Goal: Obtain resource: Download file/media

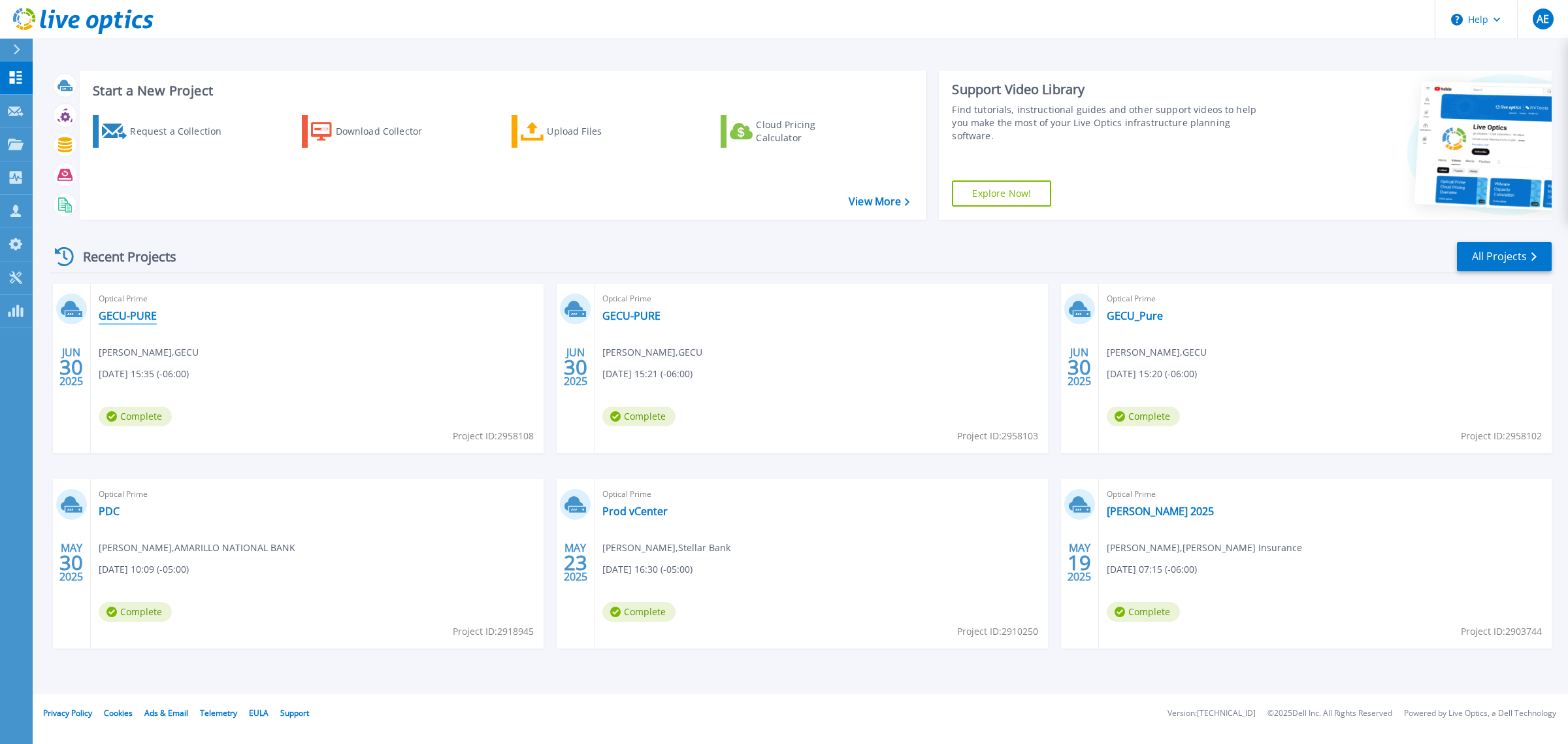
click at [132, 318] on link "GECU-PURE" at bounding box center [127, 316] width 58 height 13
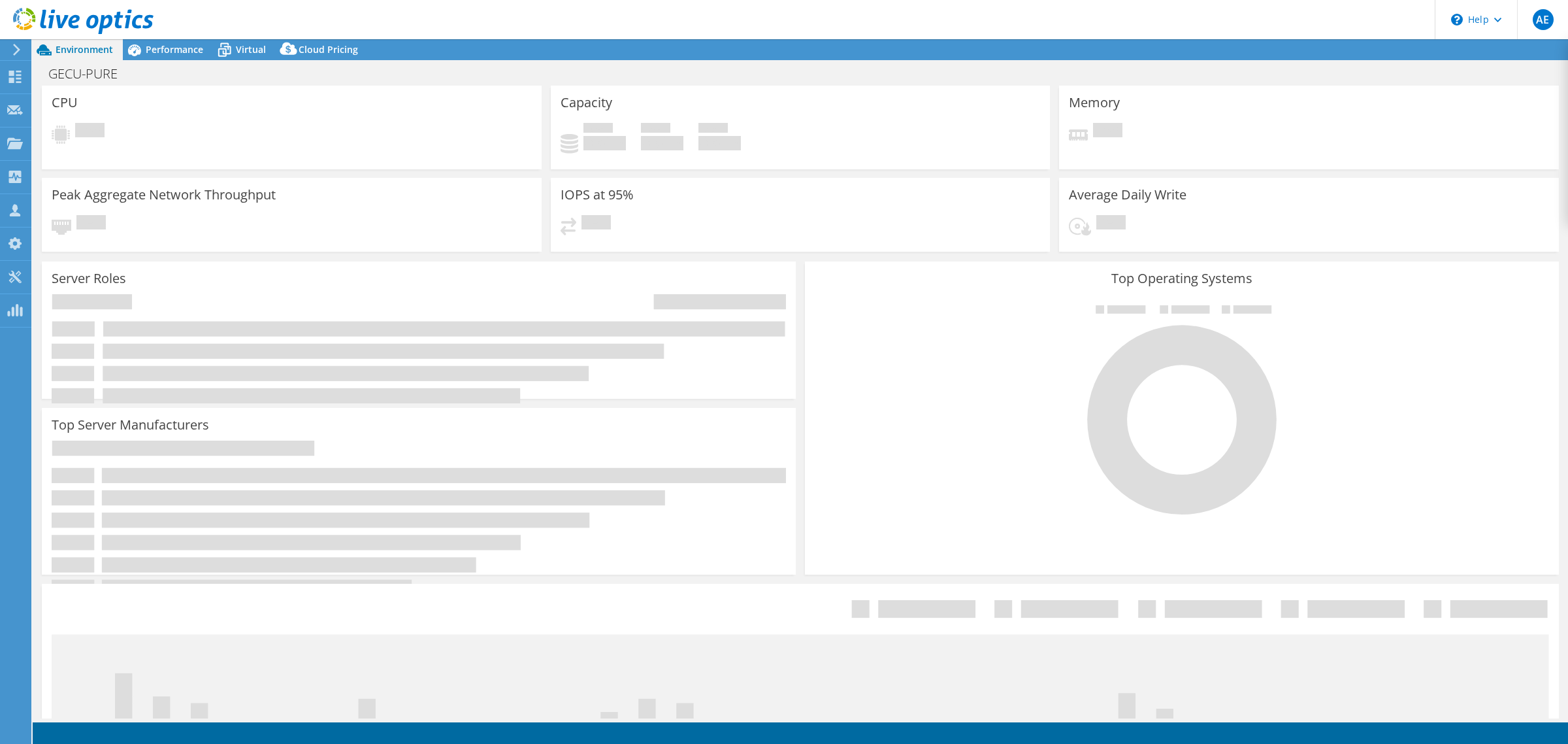
select select "USD"
select select "USEast"
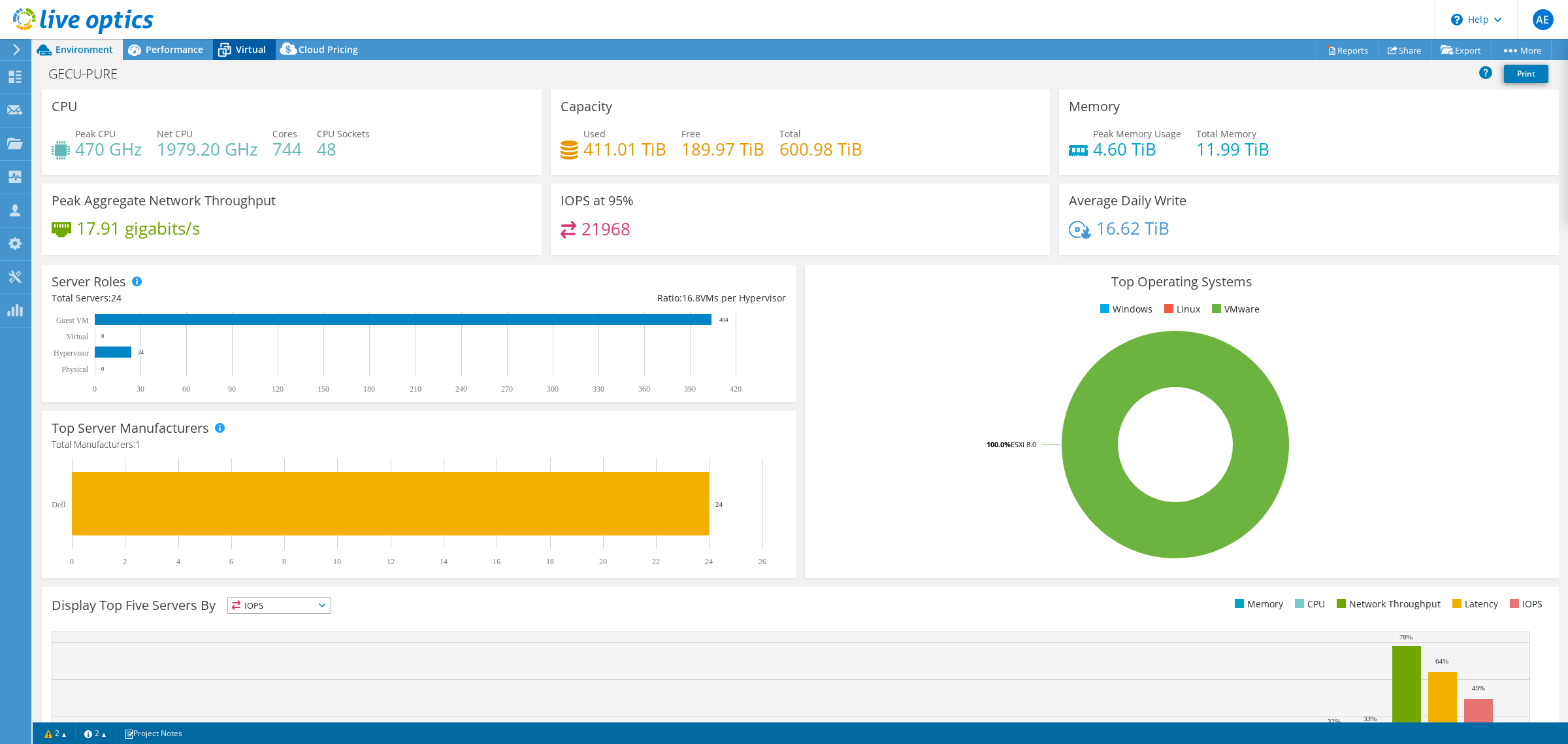
click at [247, 53] on span "Virtual" at bounding box center [251, 49] width 30 height 13
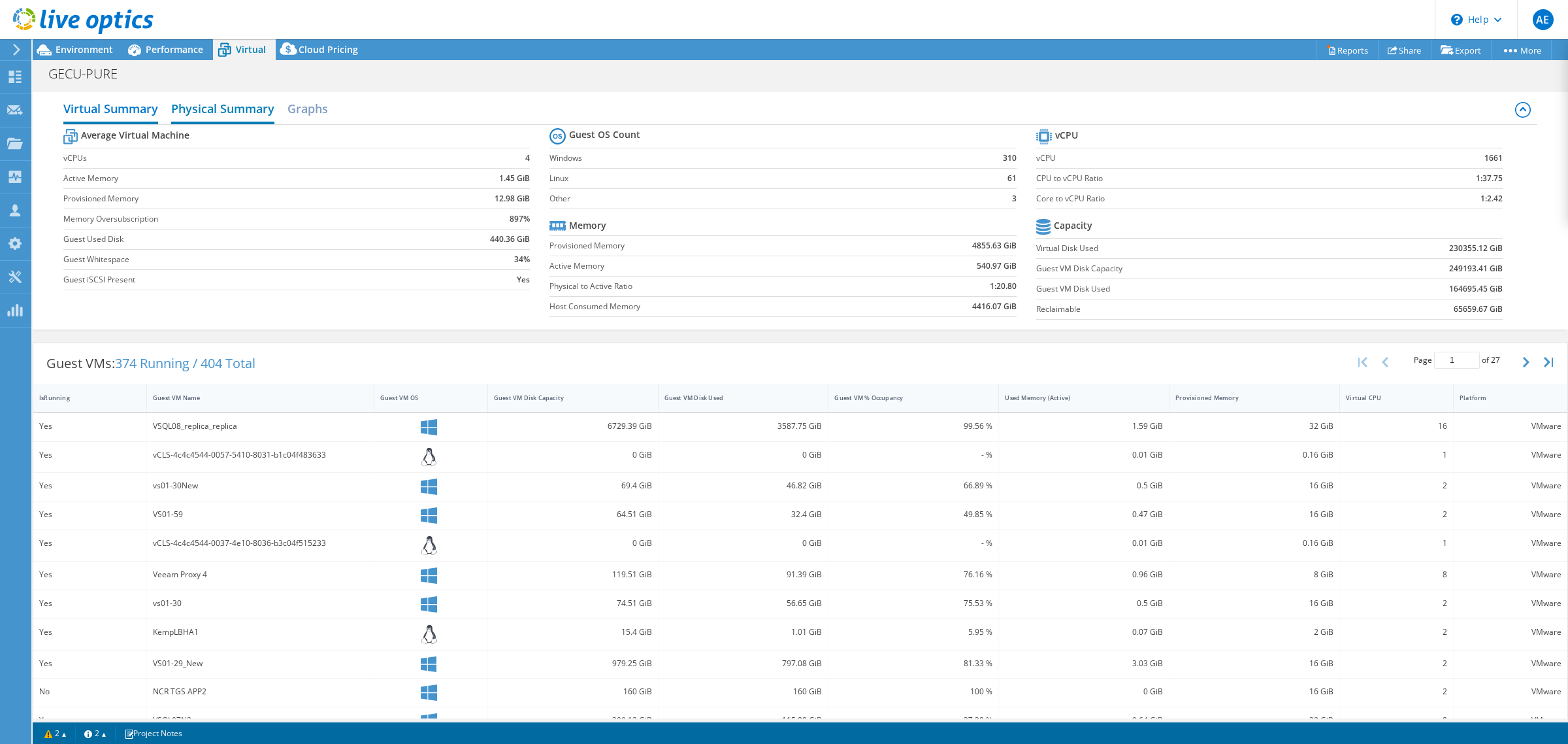
click at [229, 101] on h2 "Physical Summary" at bounding box center [223, 109] width 103 height 29
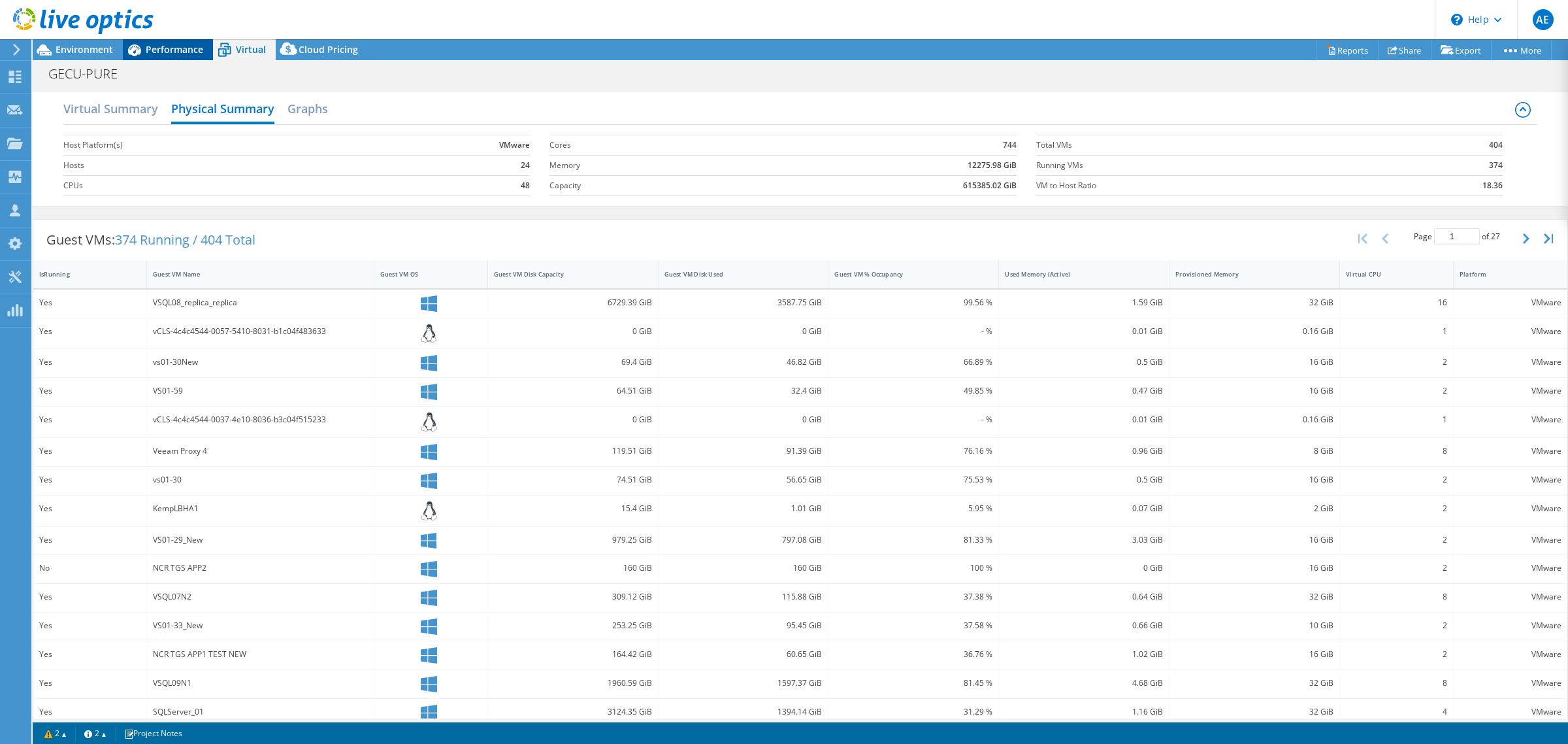
click at [180, 48] on span "Performance" at bounding box center [174, 49] width 58 height 13
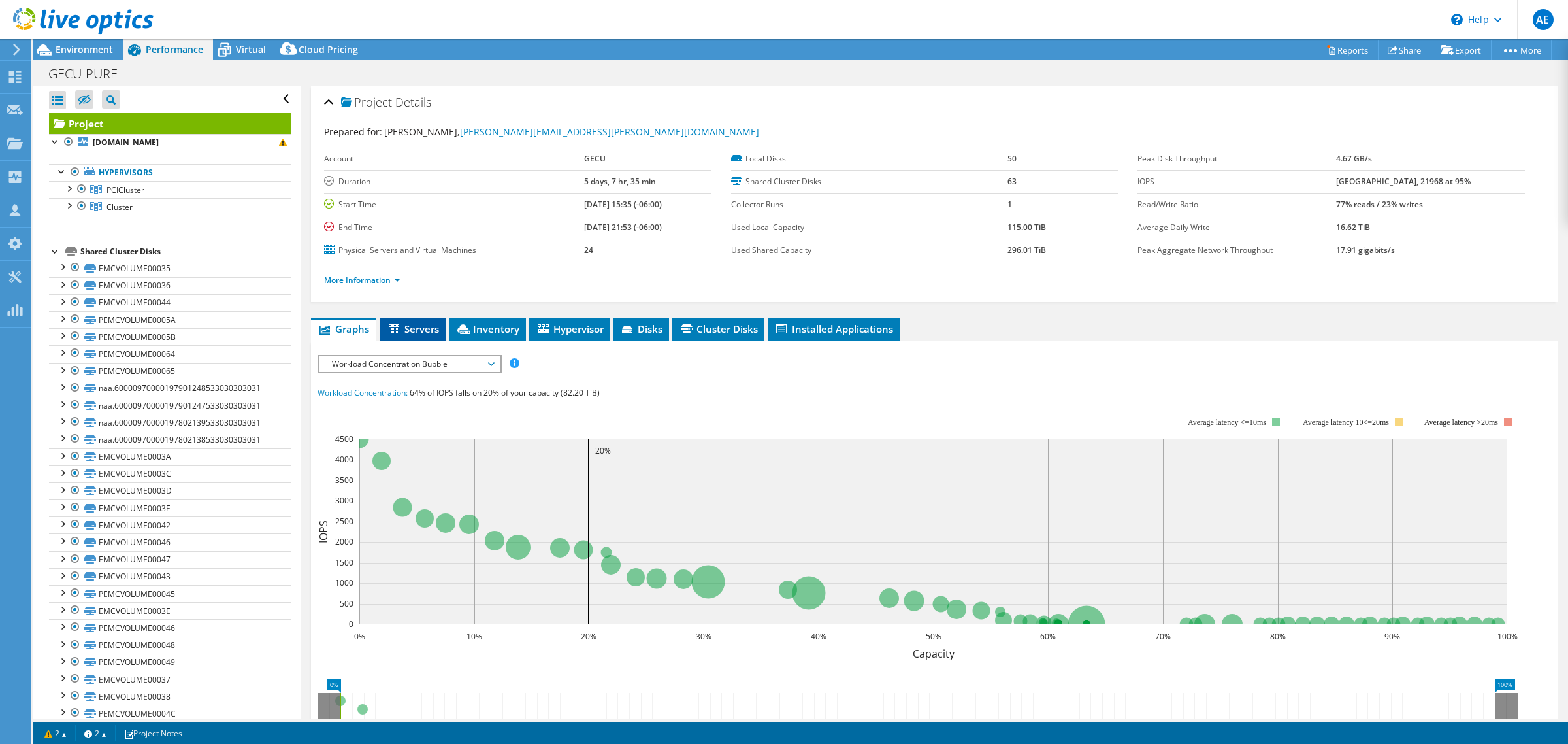
click at [425, 334] on span "Servers" at bounding box center [413, 329] width 52 height 13
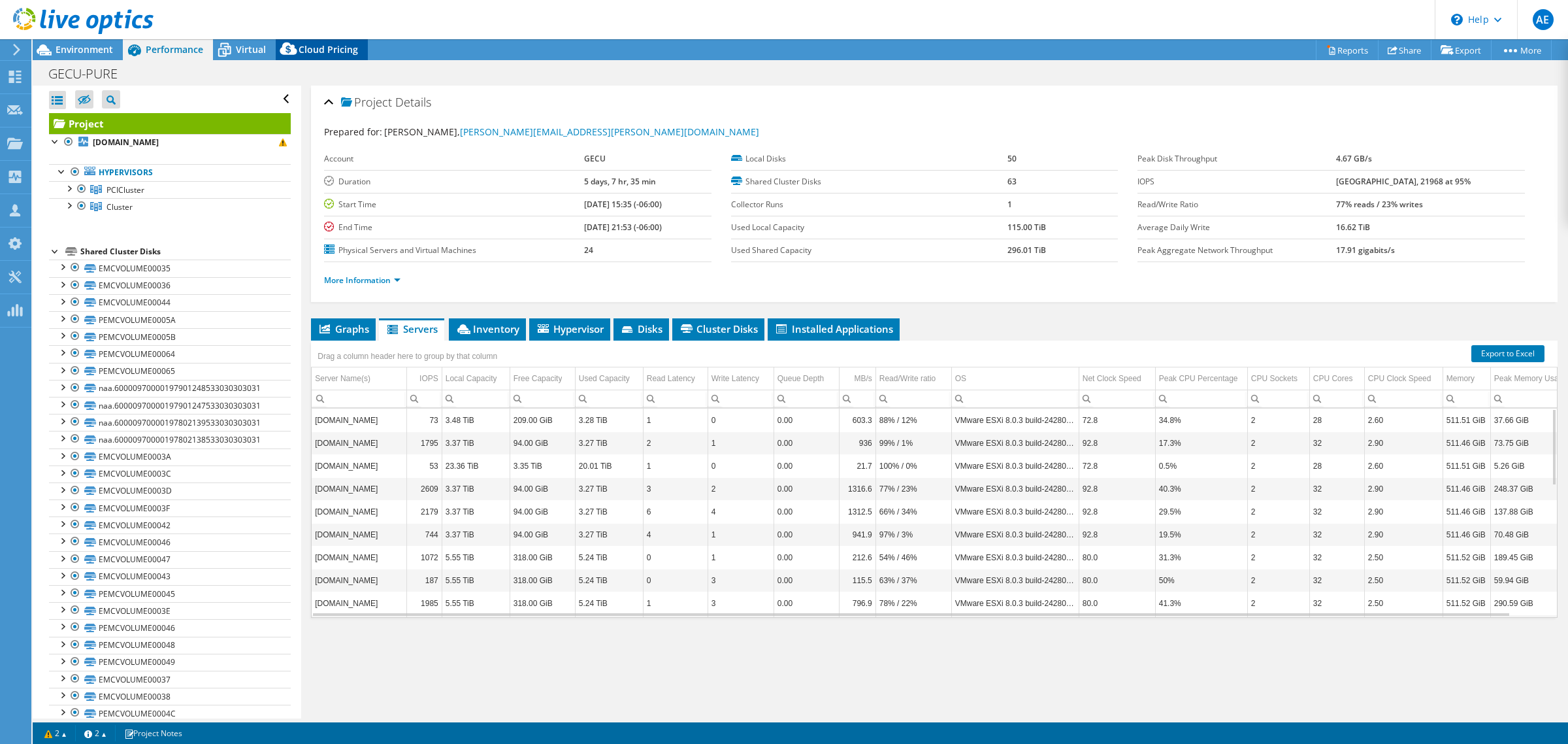
click at [341, 47] on span "Cloud Pricing" at bounding box center [328, 49] width 59 height 13
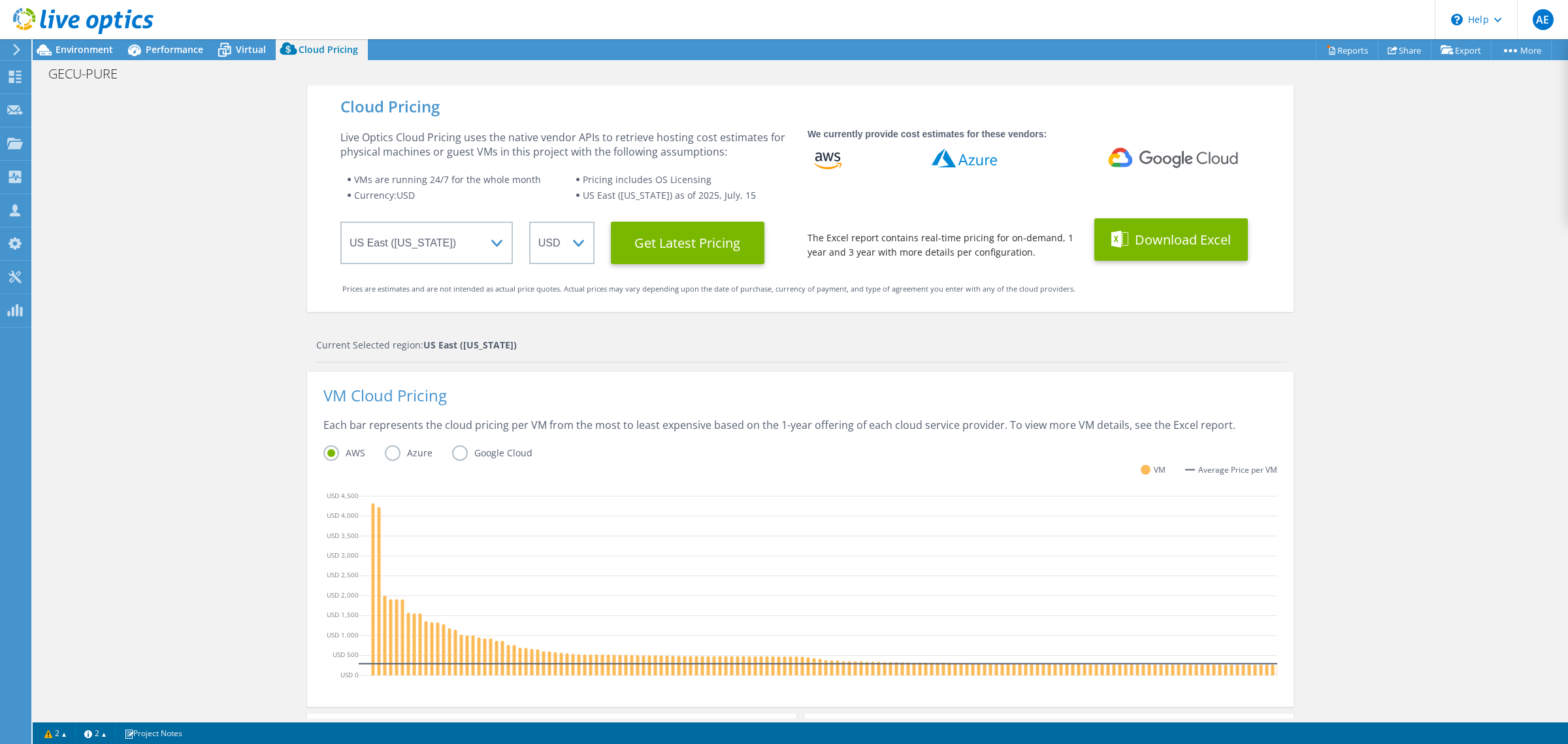
click at [1129, 243] on button "Download Excel" at bounding box center [1172, 239] width 154 height 42
click at [72, 43] on div at bounding box center [77, 21] width 154 height 44
click at [81, 56] on div "Environment" at bounding box center [78, 50] width 90 height 21
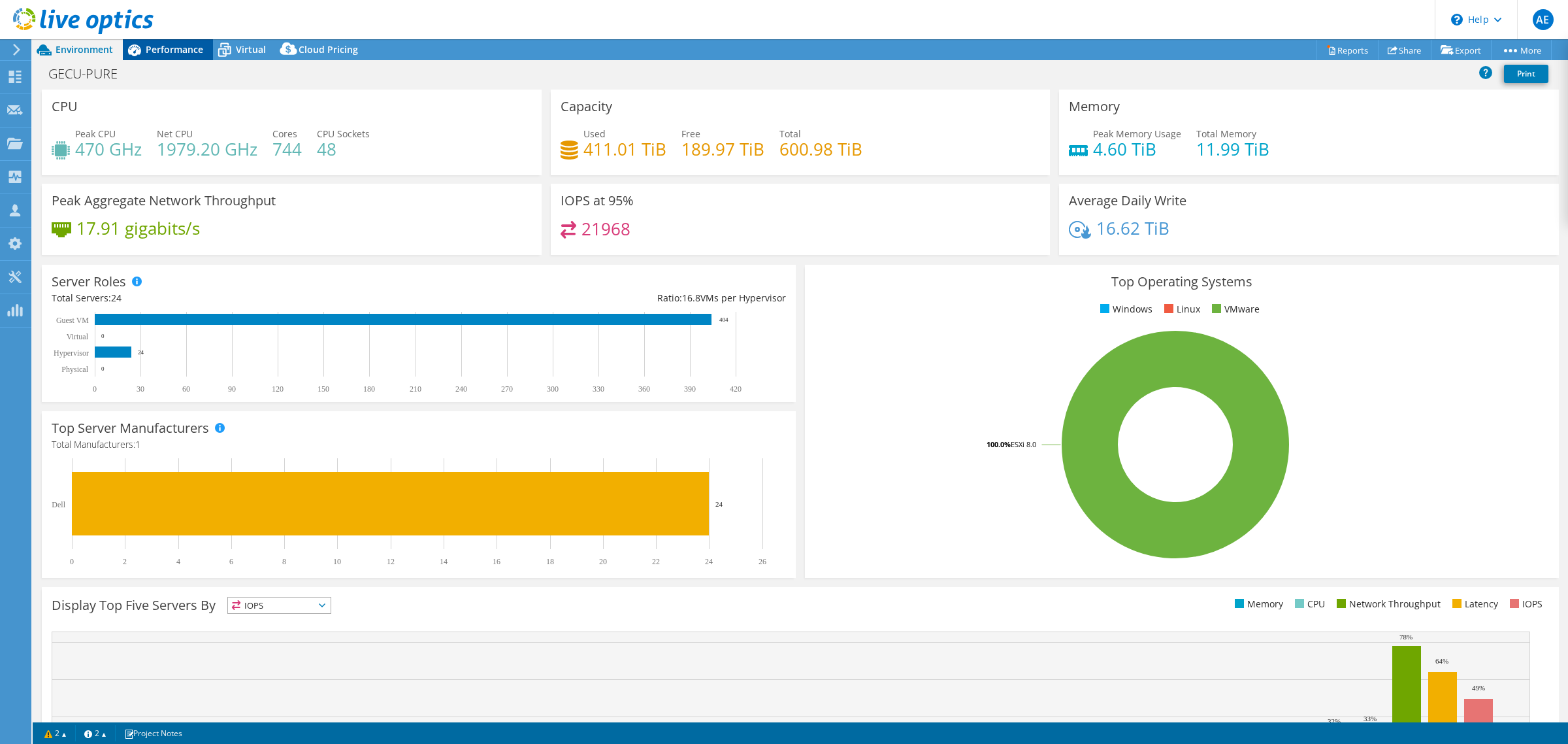
click at [167, 56] on div "Performance" at bounding box center [168, 50] width 90 height 21
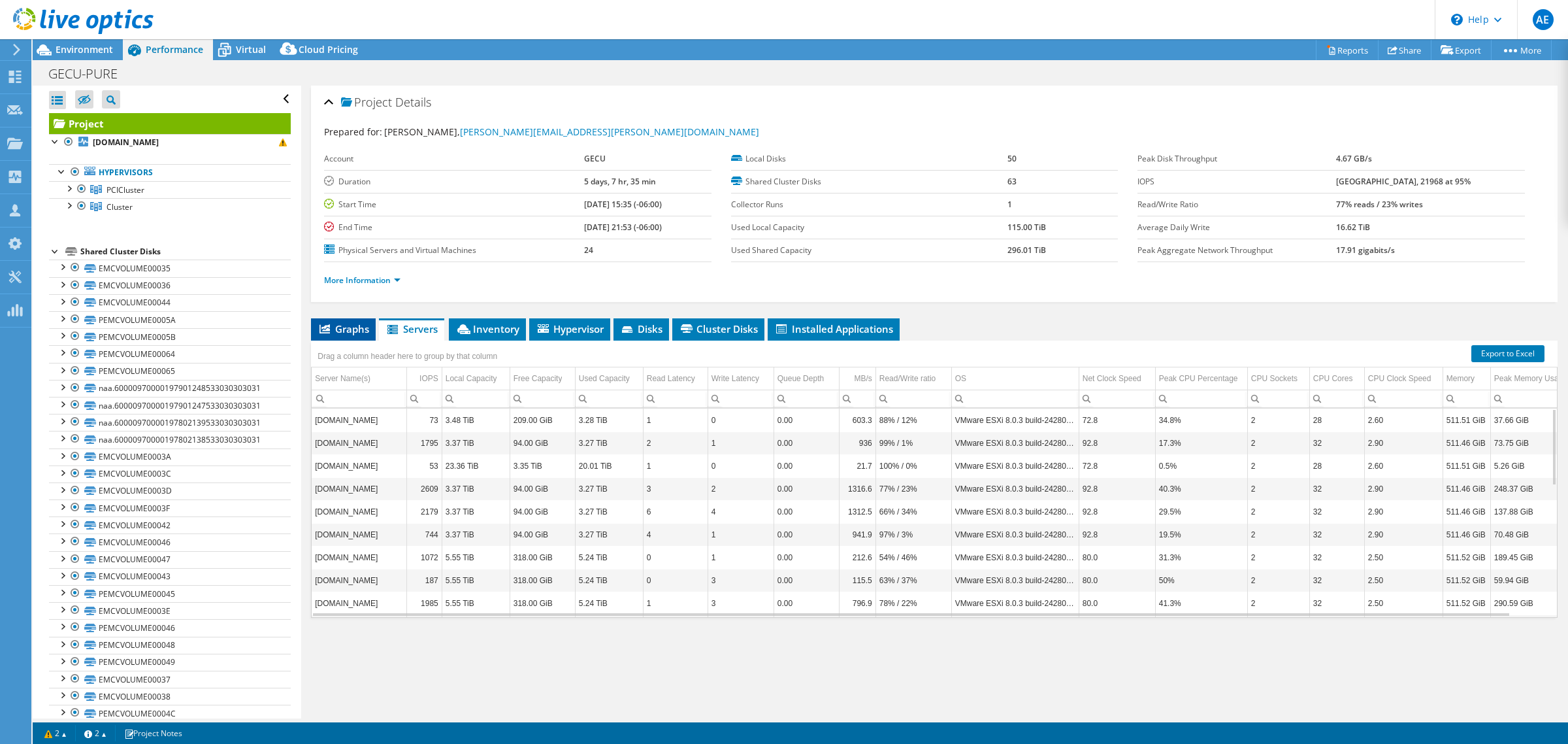
click at [347, 335] on span "Graphs" at bounding box center [344, 329] width 52 height 13
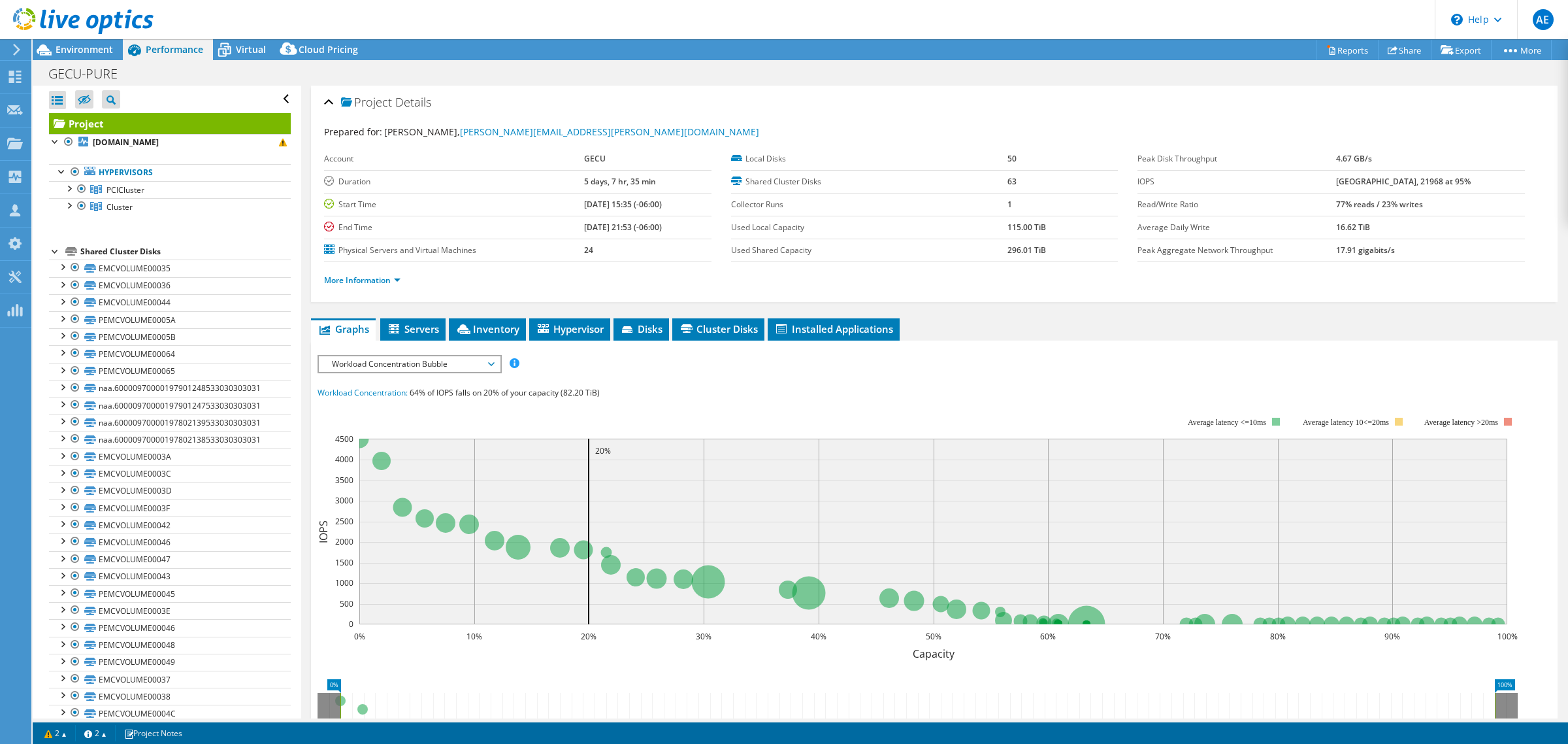
click at [471, 369] on span "Workload Concentration Bubble" at bounding box center [409, 364] width 168 height 16
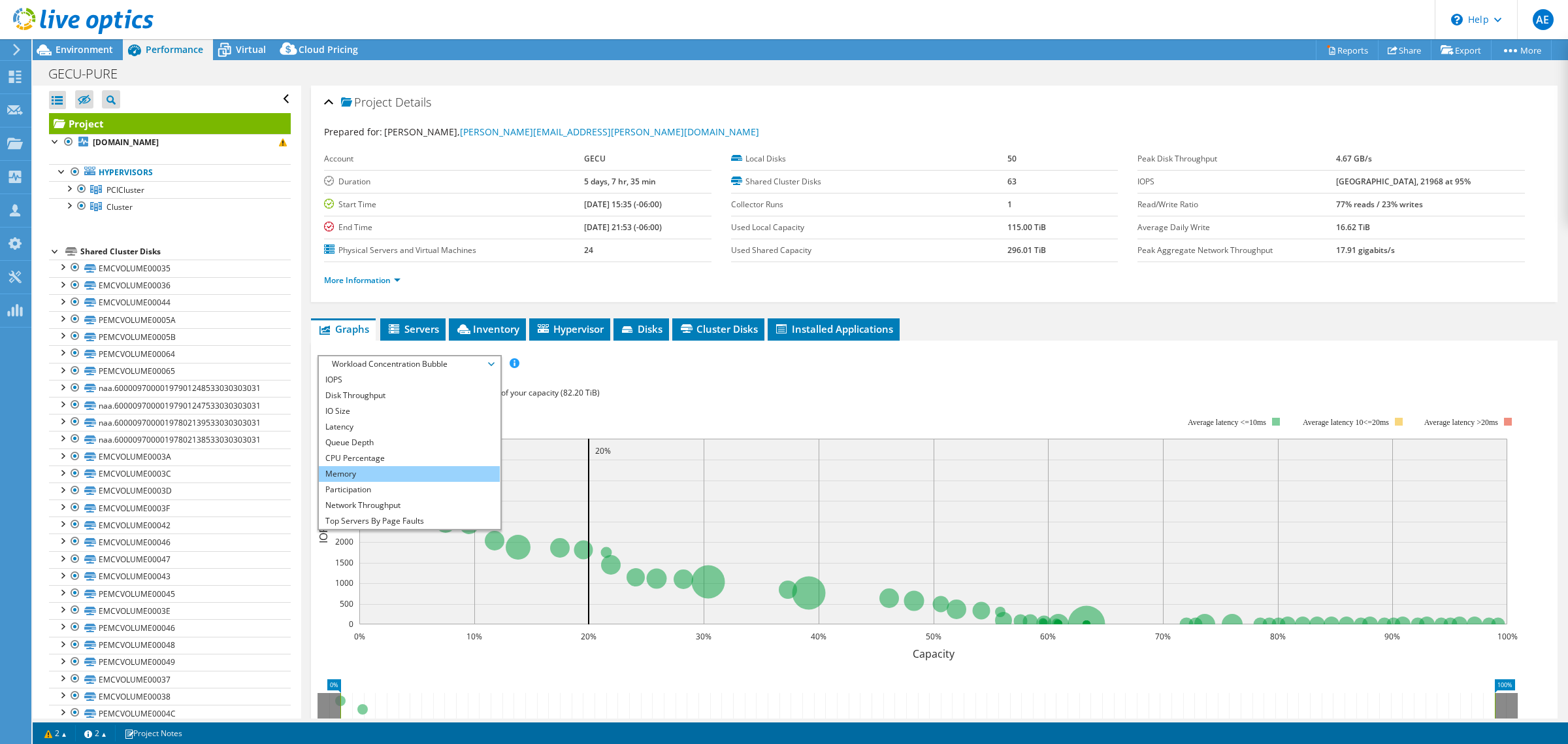
click at [354, 469] on li "Memory" at bounding box center [409, 473] width 181 height 16
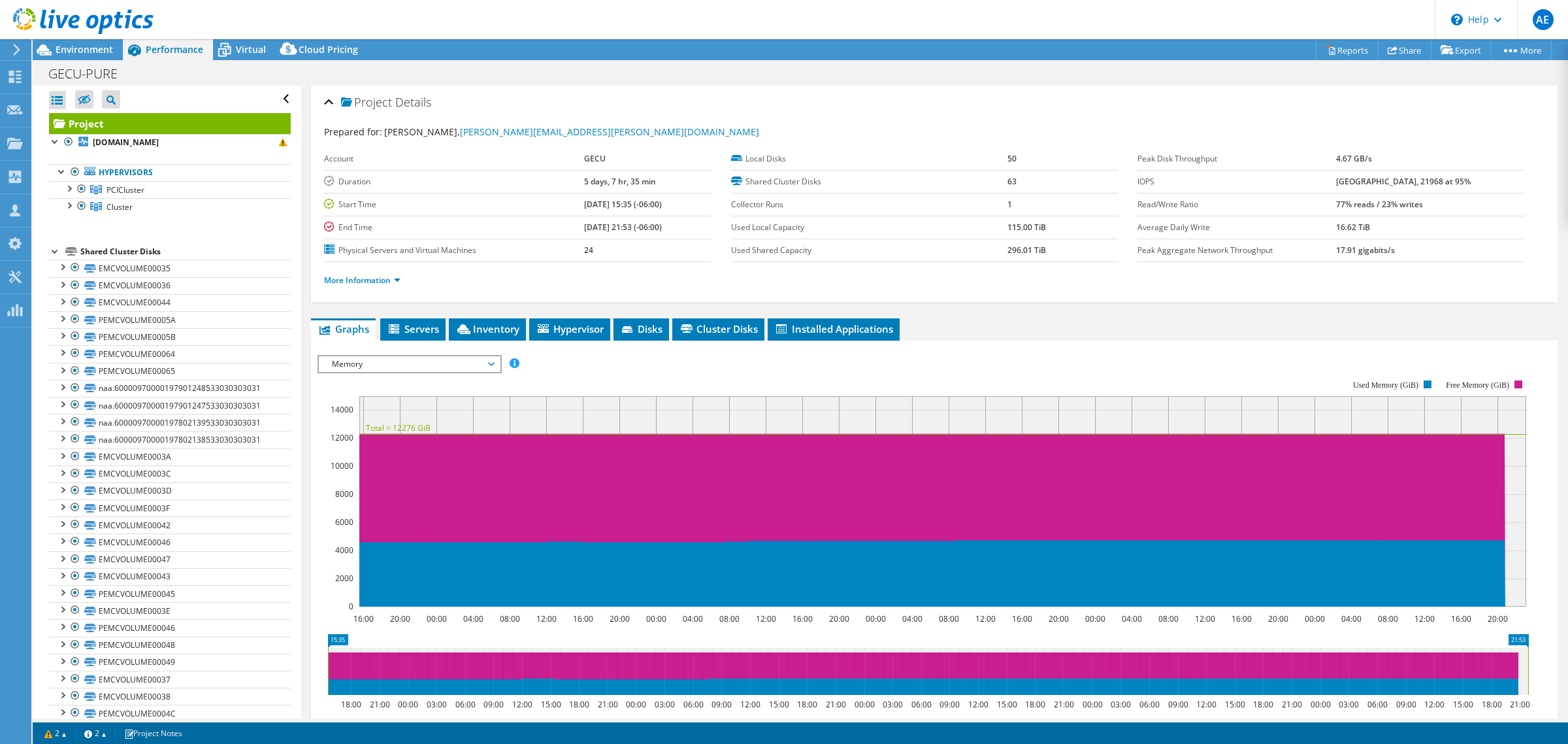
click at [602, 93] on div "Project Details" at bounding box center [934, 103] width 1221 height 28
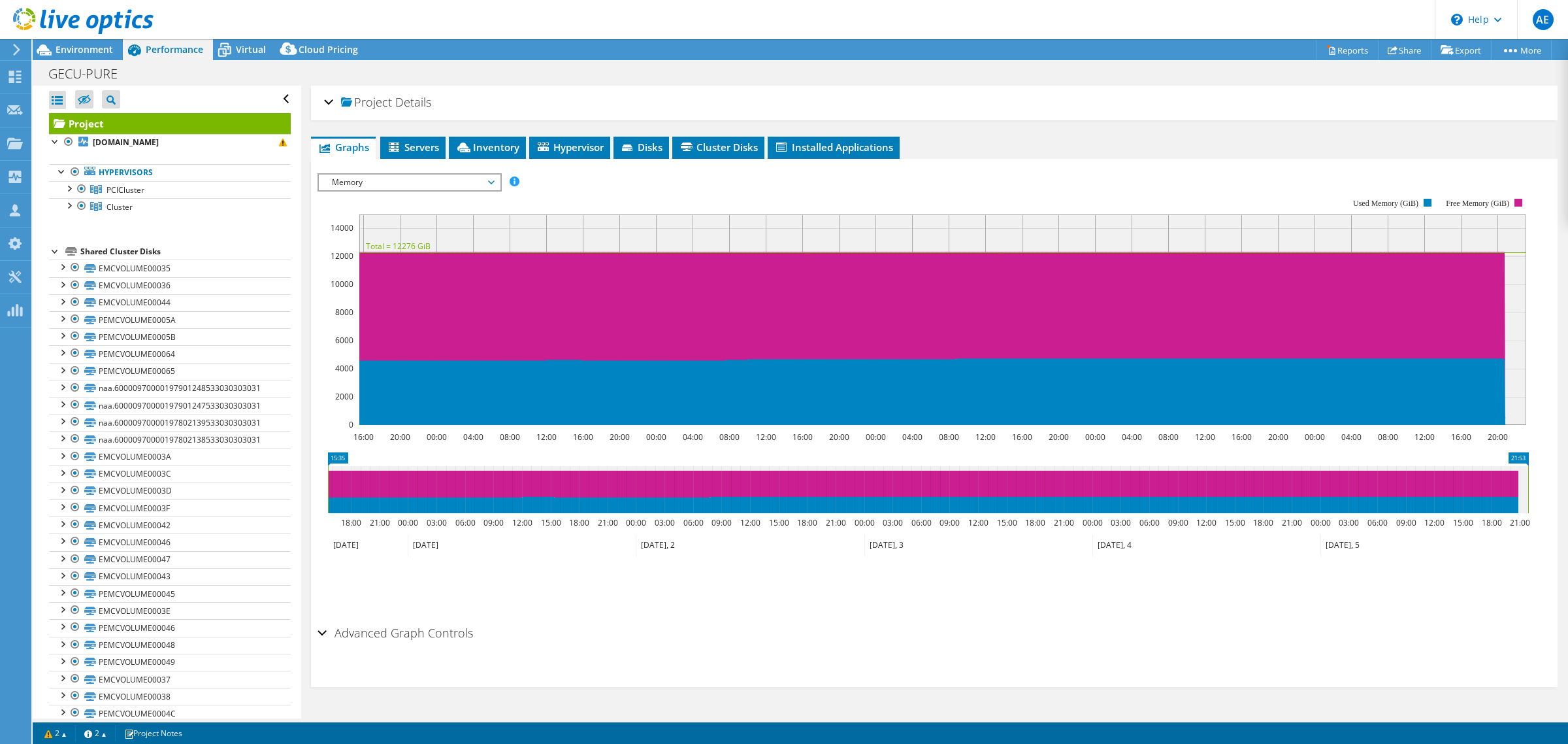
click at [521, 97] on div "Project Details" at bounding box center [934, 103] width 1221 height 28
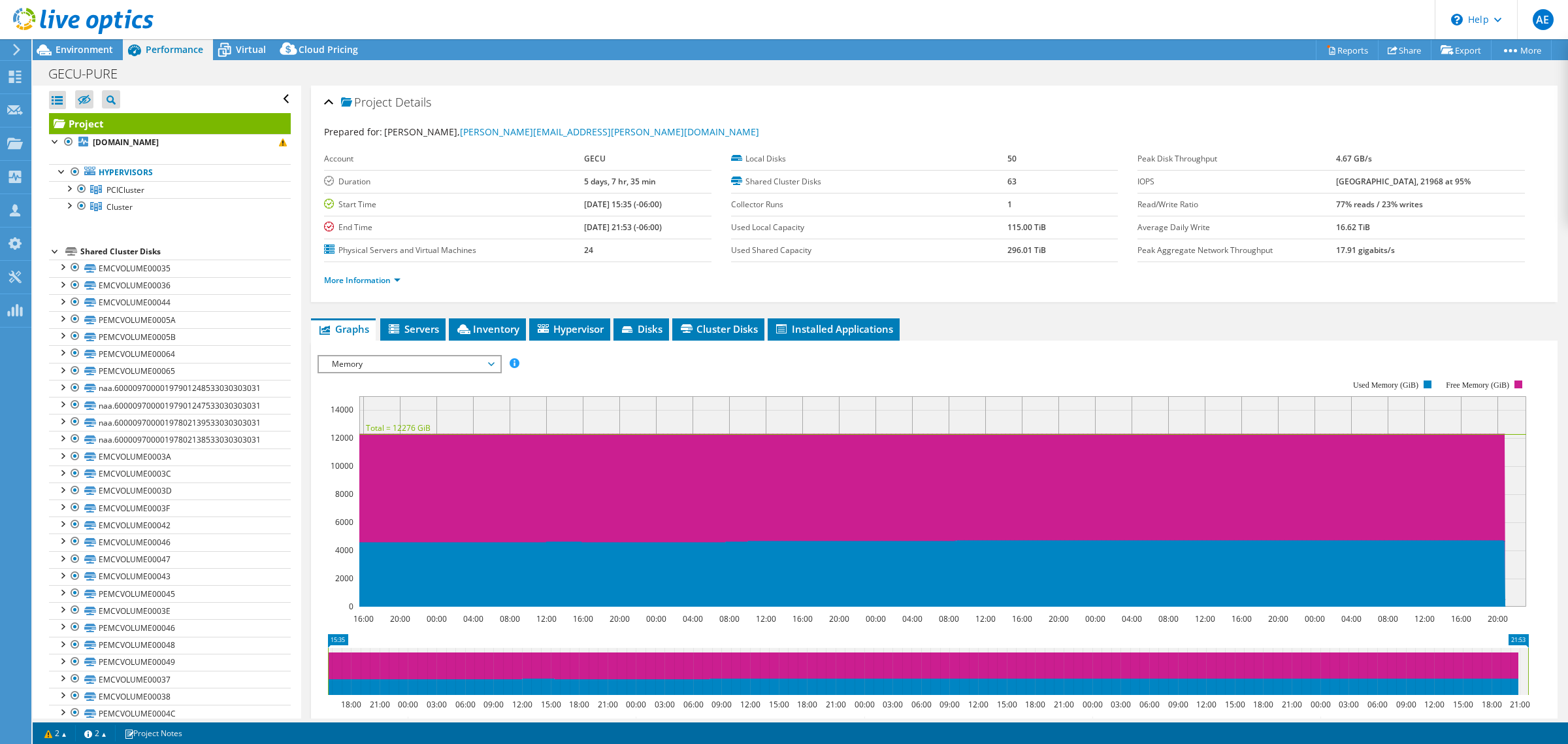
click at [475, 358] on span "Memory" at bounding box center [409, 364] width 168 height 16
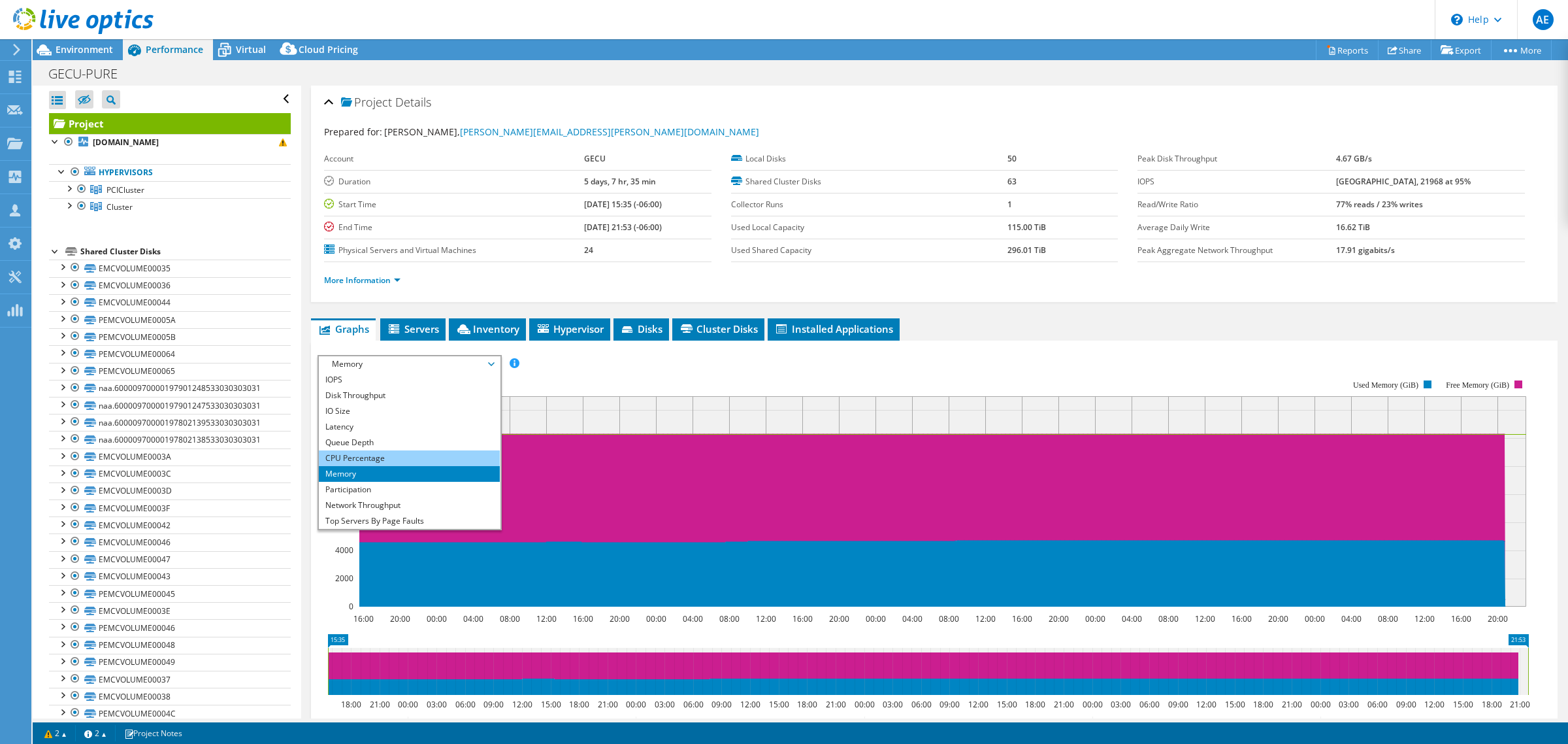
click at [369, 456] on li "CPU Percentage" at bounding box center [409, 458] width 181 height 16
